Goal: Task Accomplishment & Management: Manage account settings

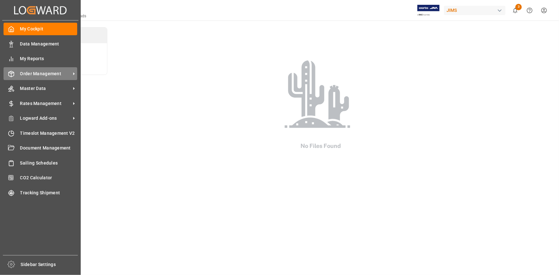
click at [49, 76] on span "Order Management" at bounding box center [45, 73] width 51 height 7
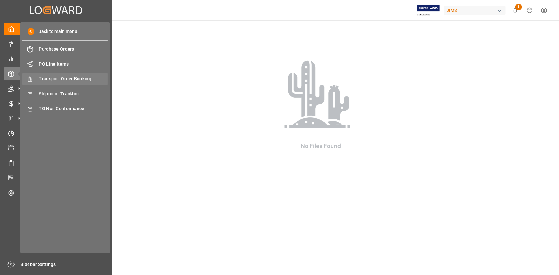
click at [68, 79] on span "Transport Order Booking" at bounding box center [73, 79] width 69 height 7
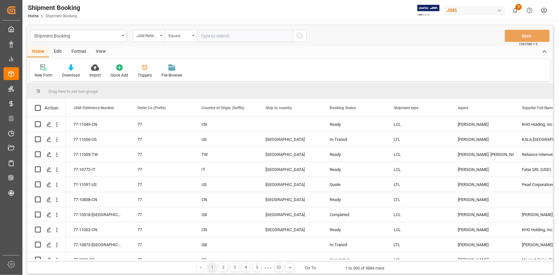
click at [214, 35] on input "text" at bounding box center [245, 36] width 96 height 12
type input "22-10066-DE"
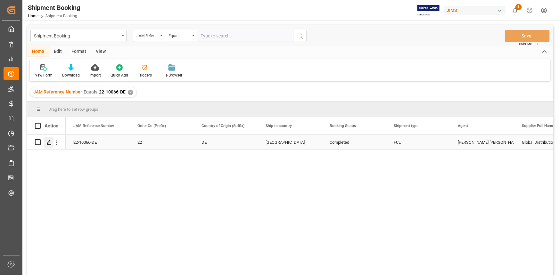
click at [49, 141] on icon "Press SPACE to select this row." at bounding box center [48, 142] width 5 height 5
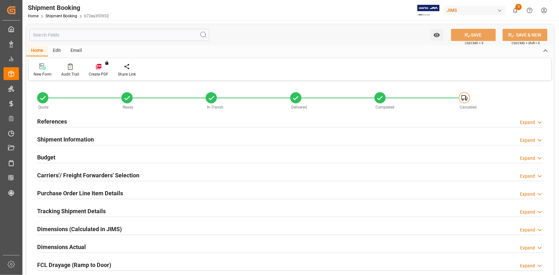
type input "1"
type input "54"
type input "13658.753"
type input "2213.8822"
type input "4500"
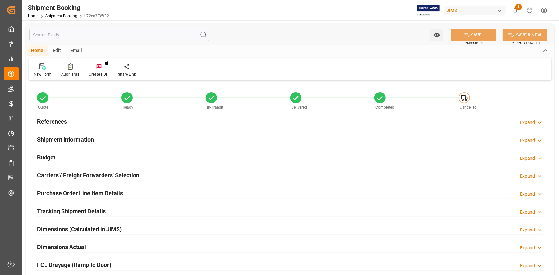
type input "46140.76"
type input "[DATE]"
type input "[DATE] 00:00"
click at [125, 121] on div "References Expand" at bounding box center [290, 121] width 506 height 12
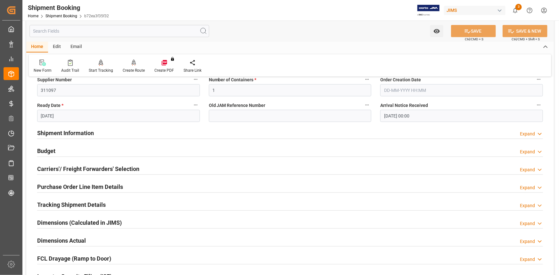
scroll to position [145, 0]
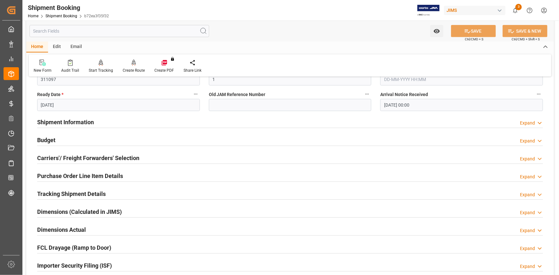
click at [145, 124] on div "Shipment Information Expand" at bounding box center [290, 122] width 506 height 12
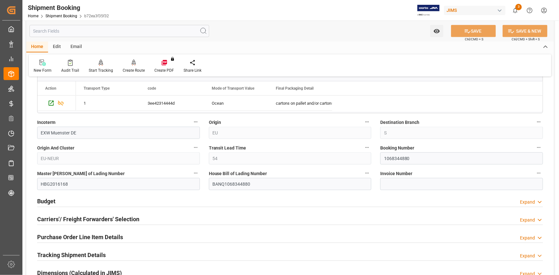
scroll to position [378, 0]
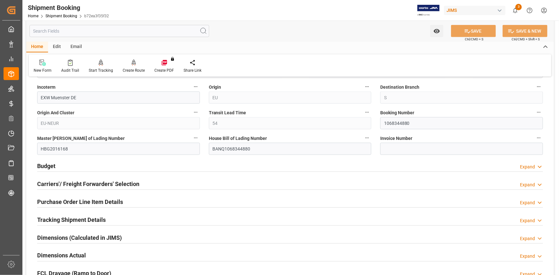
click at [144, 166] on div "Budget Expand" at bounding box center [290, 165] width 506 height 12
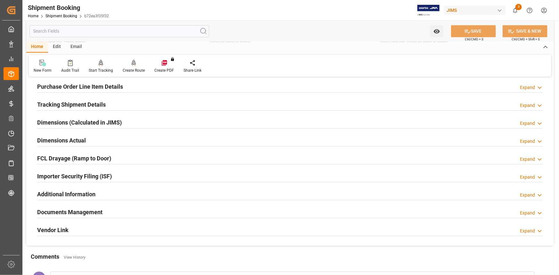
scroll to position [669, 0]
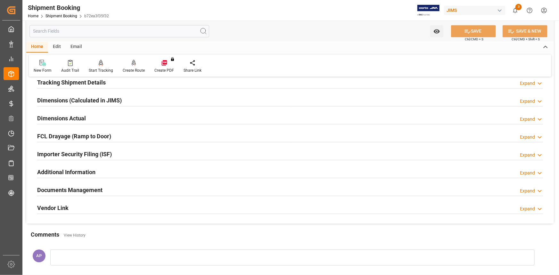
click at [161, 189] on div "Documents Management Expand" at bounding box center [290, 189] width 506 height 12
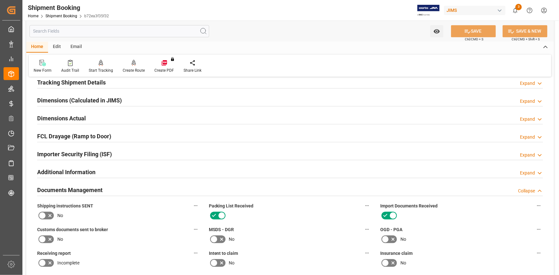
scroll to position [757, 0]
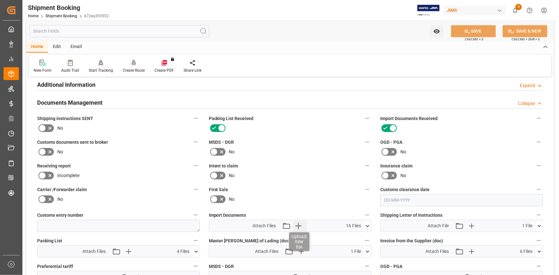
click at [301, 222] on icon "button" at bounding box center [298, 226] width 10 height 10
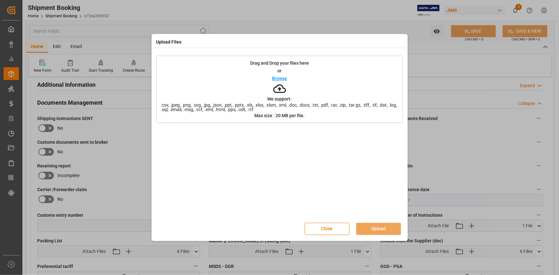
click at [280, 80] on p "Browse" at bounding box center [279, 78] width 15 height 4
click at [382, 229] on button "Upload" at bounding box center [378, 229] width 45 height 12
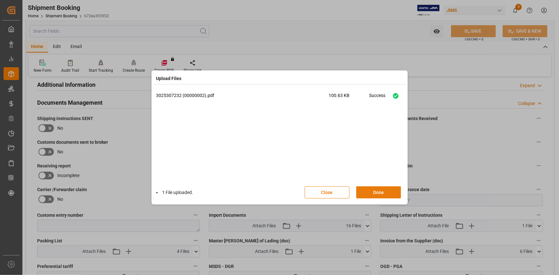
click at [378, 190] on button "Done" at bounding box center [378, 192] width 45 height 12
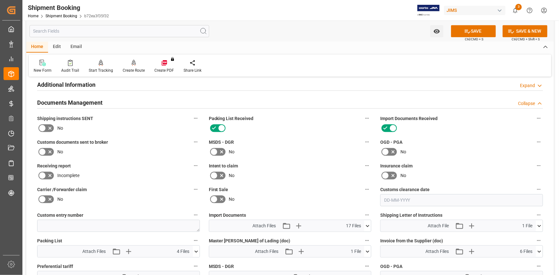
click at [365, 223] on icon at bounding box center [367, 226] width 7 height 7
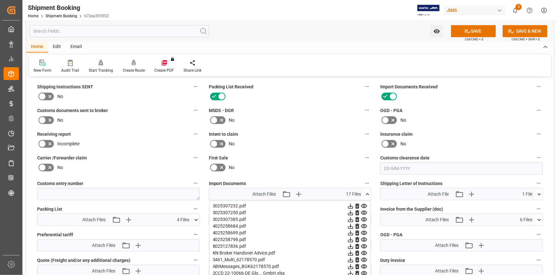
scroll to position [844, 0]
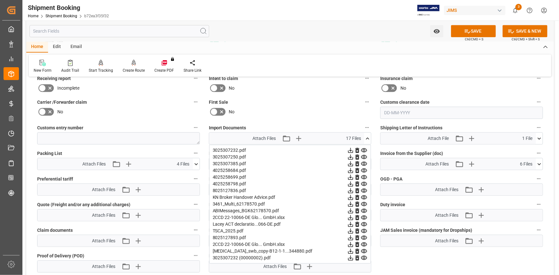
click at [357, 149] on icon at bounding box center [357, 150] width 7 height 7
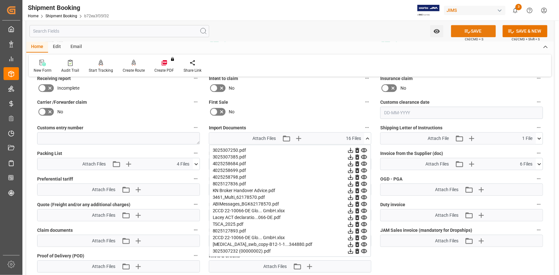
click at [467, 29] on icon at bounding box center [467, 31] width 7 height 7
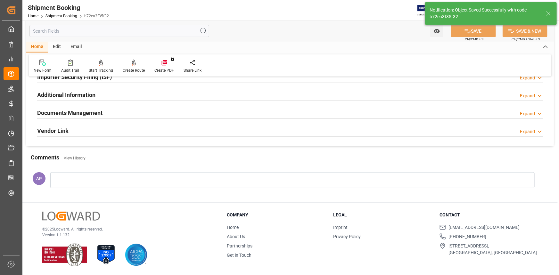
scroll to position [205, 0]
